Goal: Communication & Community: Ask a question

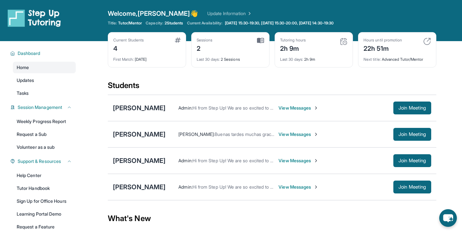
scroll to position [8, 0]
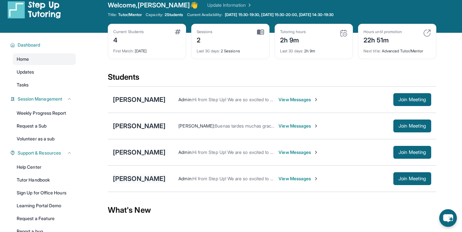
click at [145, 177] on div "[PERSON_NAME]" at bounding box center [139, 178] width 53 height 9
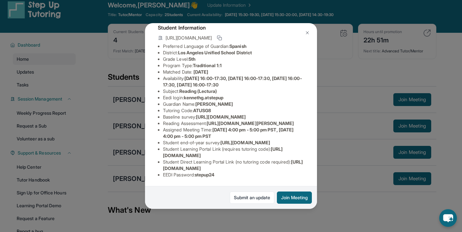
scroll to position [97, 0]
drag, startPoint x: 163, startPoint y: 149, endPoint x: 282, endPoint y: 156, distance: 118.9
click at [283, 157] on li "Student Learning Portal Link (requires tutoring code) : [URL][DOMAIN_NAME]" at bounding box center [233, 152] width 141 height 13
copy li "Student Learning Portal Link (requires tutoring code) : [URL][DOMAIN_NAME]"
click at [312, 33] on button at bounding box center [307, 32] width 13 height 13
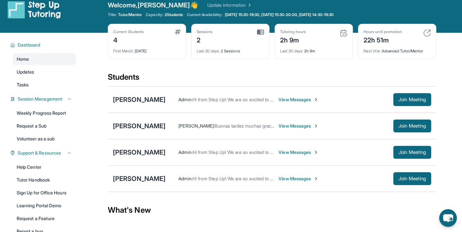
click at [298, 180] on span "View Messages" at bounding box center [298, 178] width 40 height 6
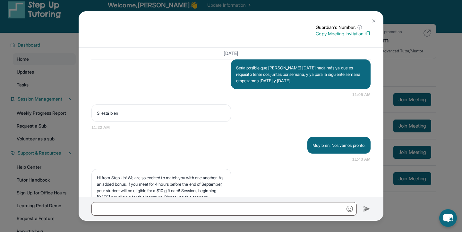
scroll to position [1042, 0]
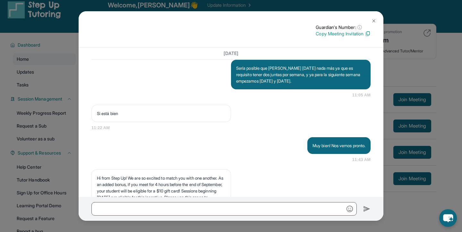
click at [374, 19] on img at bounding box center [373, 20] width 5 height 5
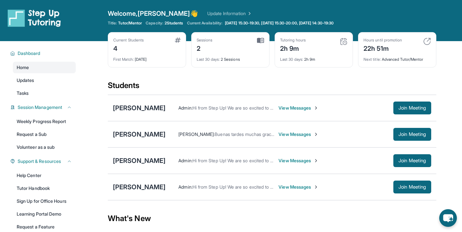
click at [316, 189] on span "View Messages" at bounding box center [298, 187] width 40 height 6
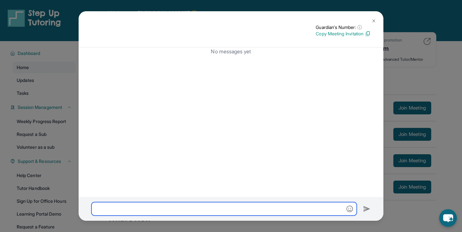
click at [299, 213] on input "text" at bounding box center [223, 208] width 265 height 13
paste input "**********"
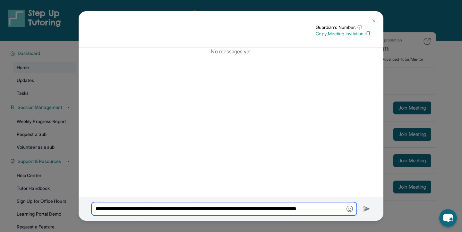
scroll to position [0, 1]
type input "**********"
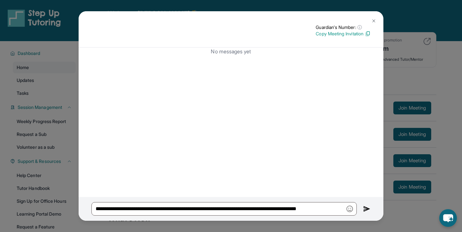
scroll to position [0, 0]
click at [364, 207] on img at bounding box center [366, 209] width 7 height 8
click at [368, 206] on img at bounding box center [366, 209] width 7 height 8
click at [367, 206] on img at bounding box center [366, 209] width 7 height 8
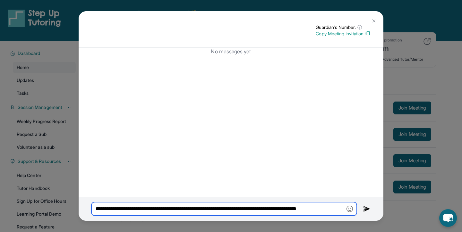
click at [338, 205] on input "**********" at bounding box center [223, 208] width 265 height 13
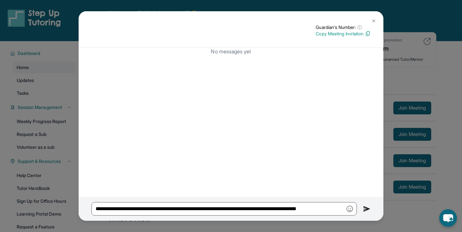
click at [373, 21] on img at bounding box center [373, 20] width 5 height 5
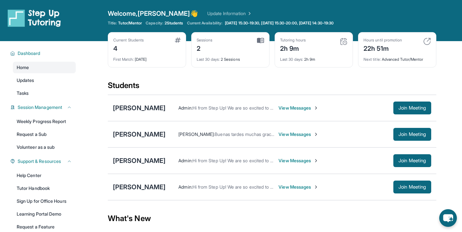
click at [203, 50] on div "2" at bounding box center [205, 48] width 16 height 10
click at [138, 104] on div "[PERSON_NAME]" at bounding box center [139, 107] width 53 height 9
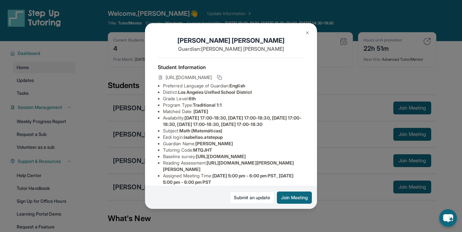
click at [308, 32] on img at bounding box center [307, 32] width 5 height 5
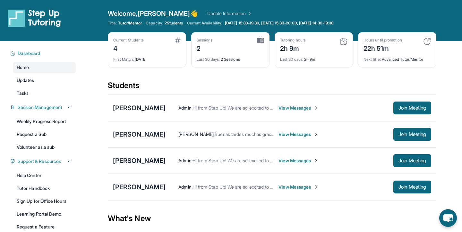
click at [300, 108] on span "View Messages" at bounding box center [298, 108] width 40 height 6
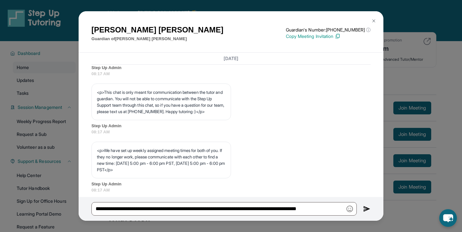
scroll to position [182, 0]
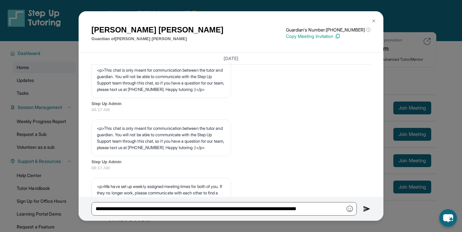
click at [371, 20] on button at bounding box center [373, 20] width 13 height 13
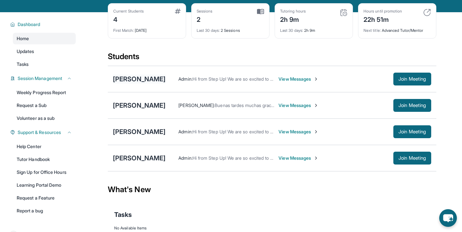
scroll to position [56, 0]
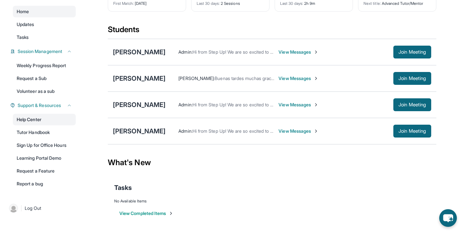
click at [48, 118] on link "Help Center" at bounding box center [44, 120] width 63 height 12
